Goal: Task Accomplishment & Management: Use online tool/utility

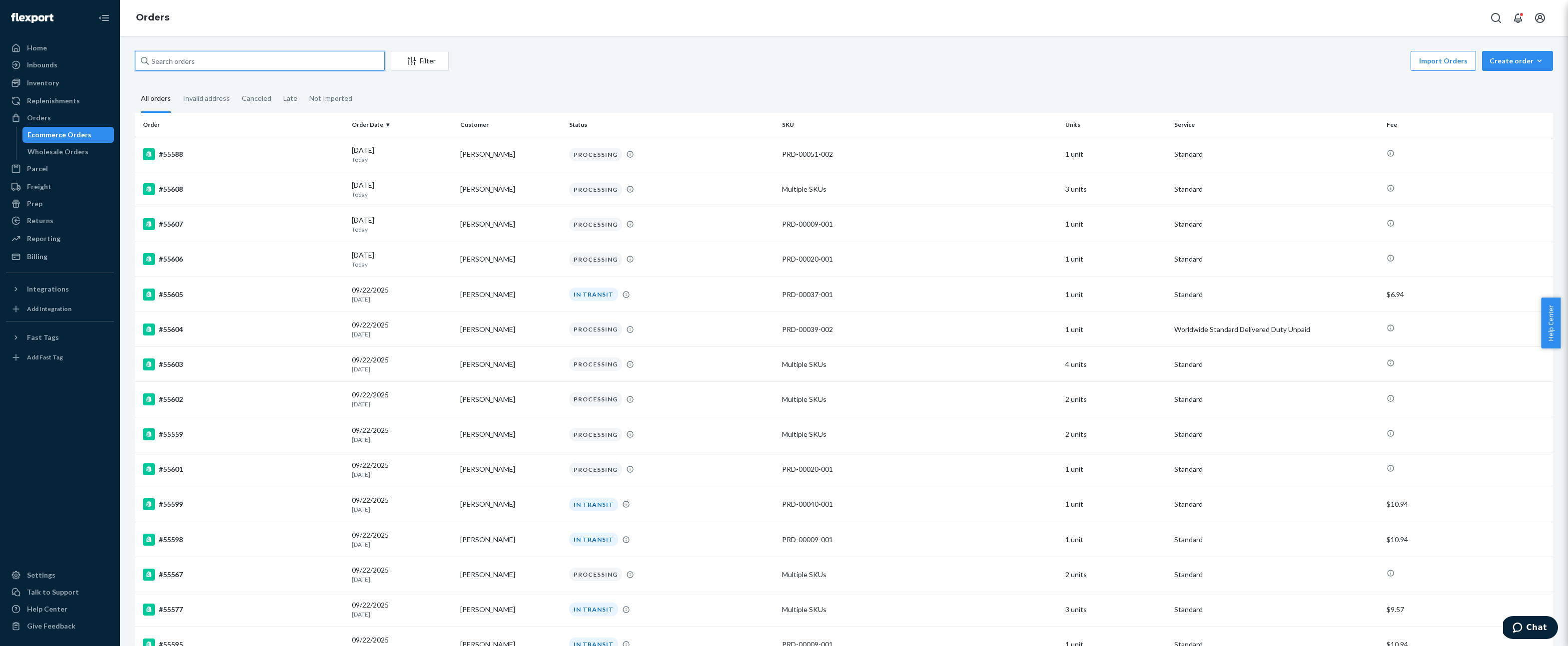
click at [209, 68] on input "text" at bounding box center [260, 61] width 250 height 20
paste input "#55423"
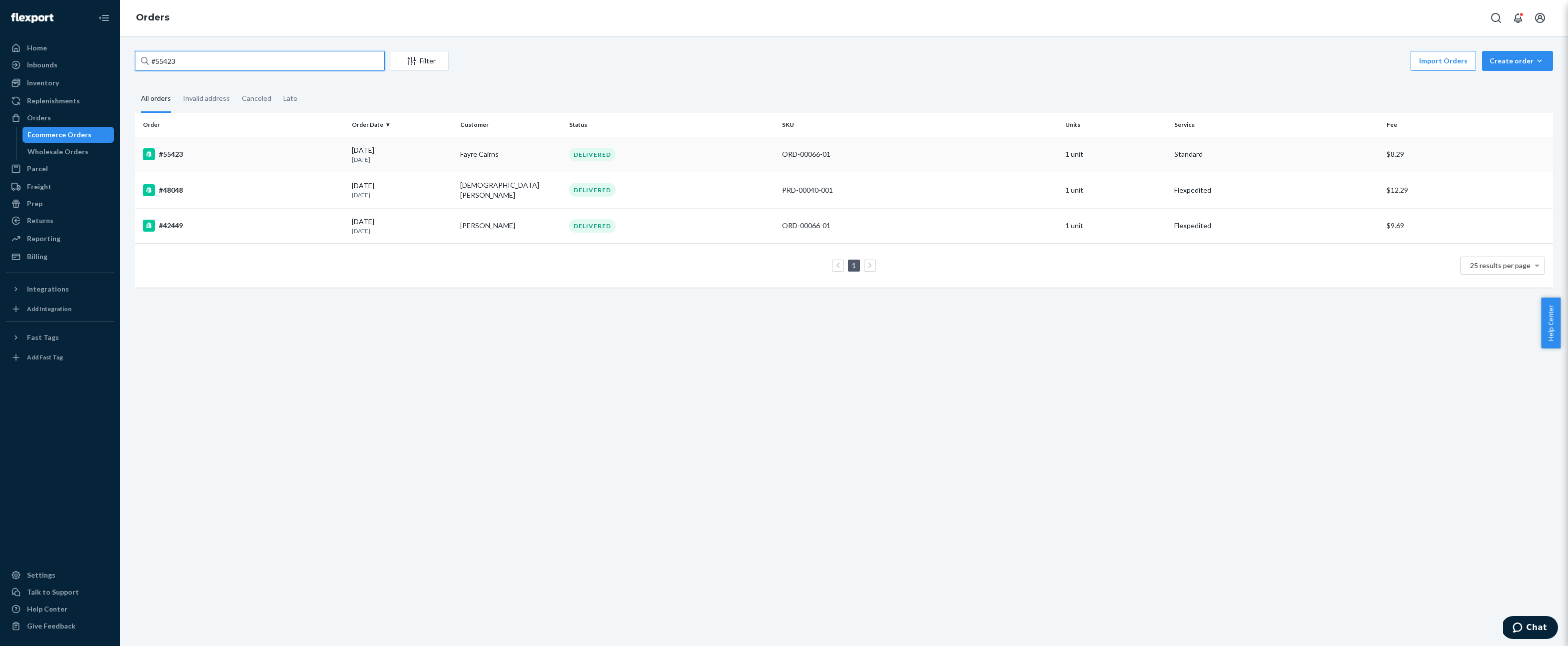
type input "#55423"
click at [185, 162] on td "#55423" at bounding box center [242, 154] width 213 height 35
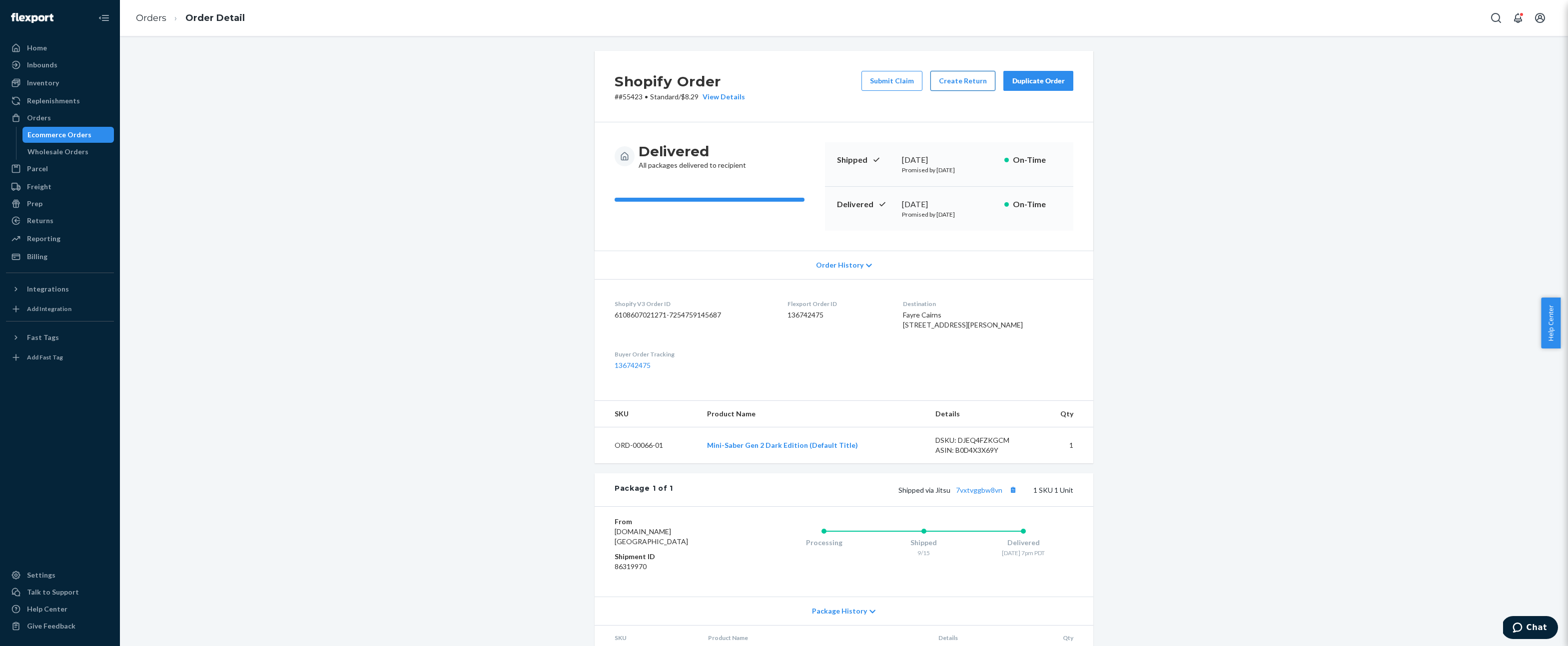
click at [984, 78] on button "Create Return" at bounding box center [963, 81] width 65 height 20
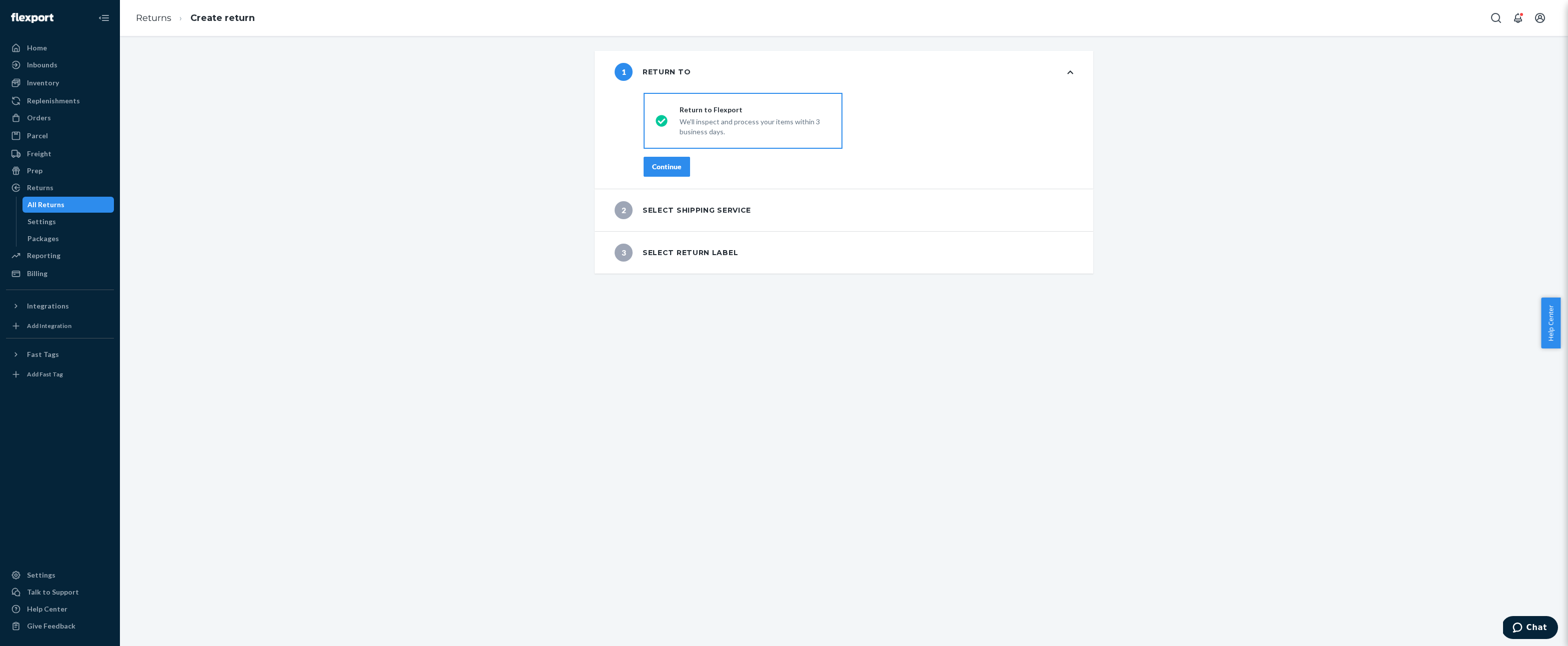
click at [671, 168] on div "Continue" at bounding box center [667, 167] width 29 height 10
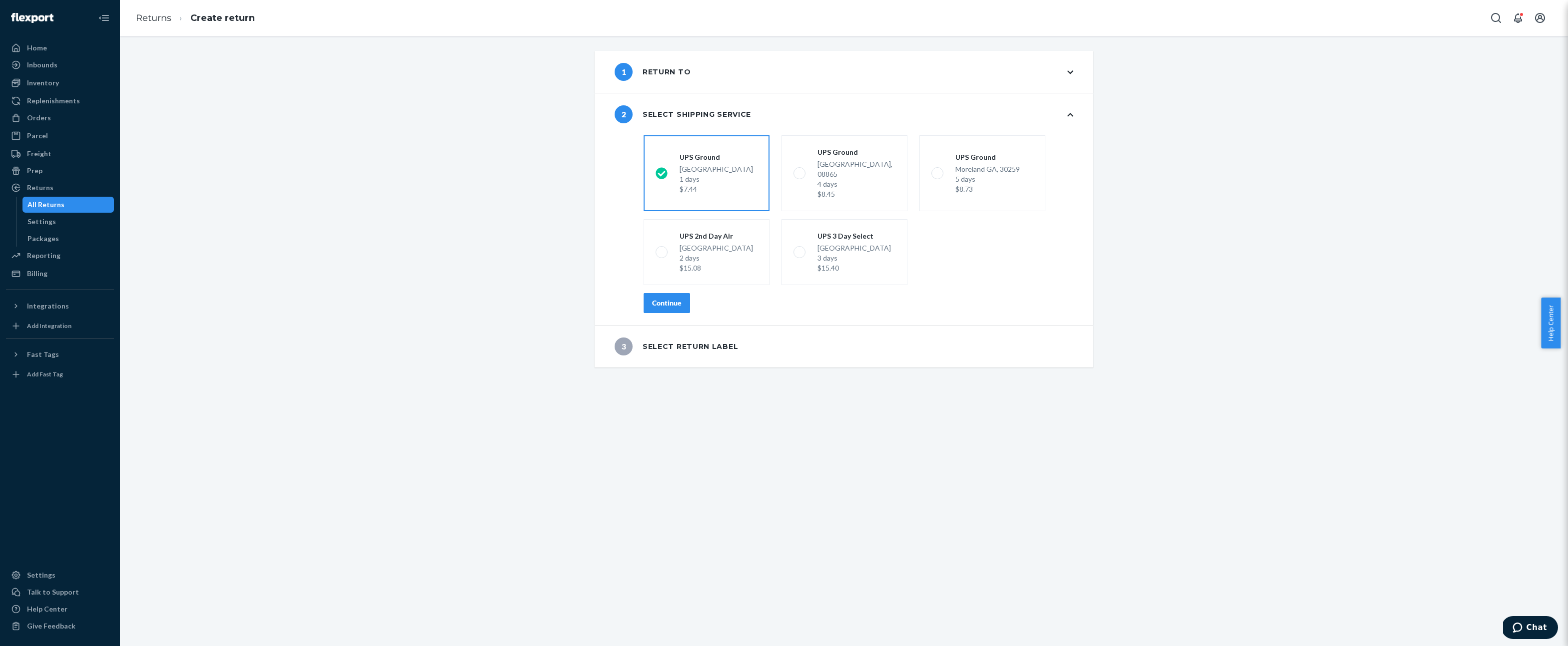
click at [668, 298] on div "Continue" at bounding box center [667, 303] width 29 height 10
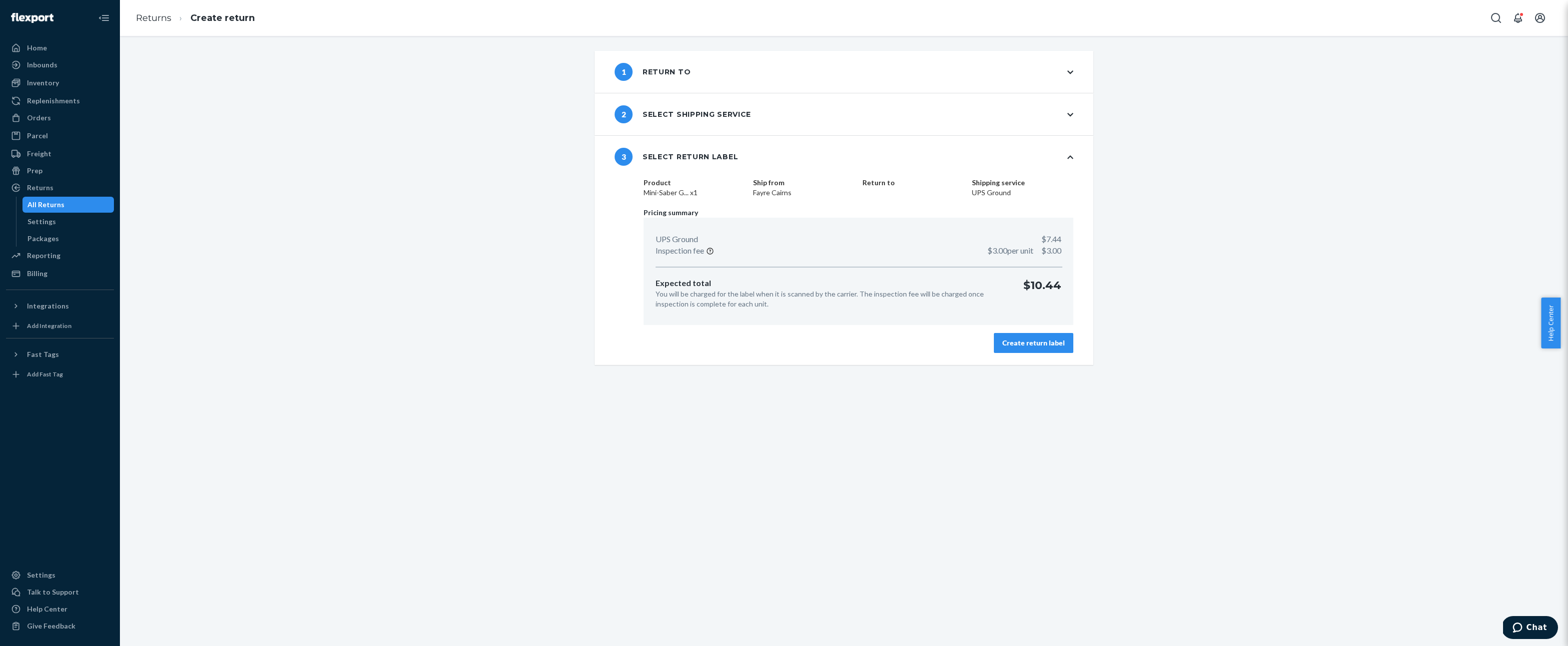
click at [1031, 342] on div "Create return label" at bounding box center [1034, 343] width 63 height 10
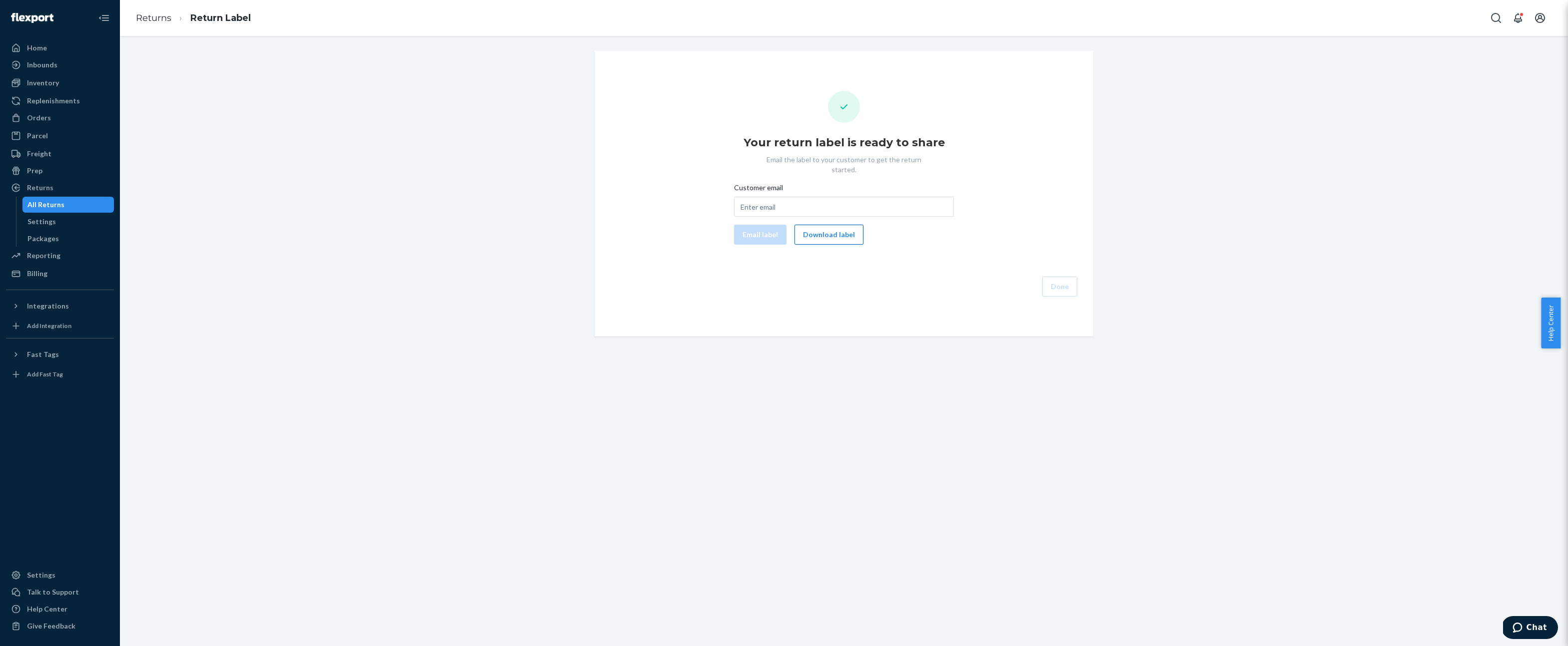
click at [815, 226] on button "Download label" at bounding box center [828, 234] width 69 height 20
